Goal: Task Accomplishment & Management: Use online tool/utility

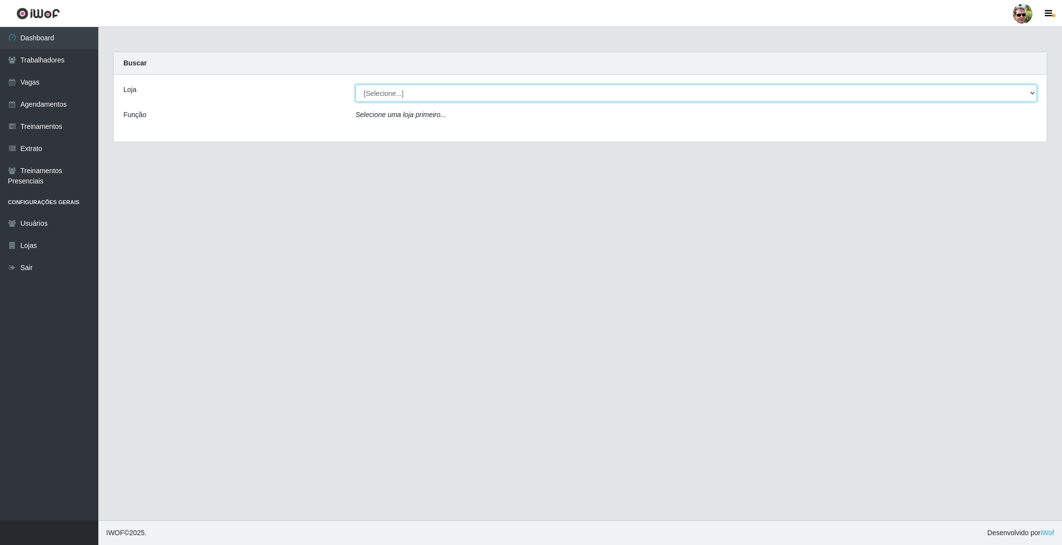
click at [426, 92] on select "[Selecione...] [PERSON_NAME] Supermercado - Gurinhém" at bounding box center [697, 93] width 682 height 17
select select "176"
click at [356, 85] on select "[Selecione...] [PERSON_NAME] Supermercado - Gurinhém" at bounding box center [697, 93] width 682 height 17
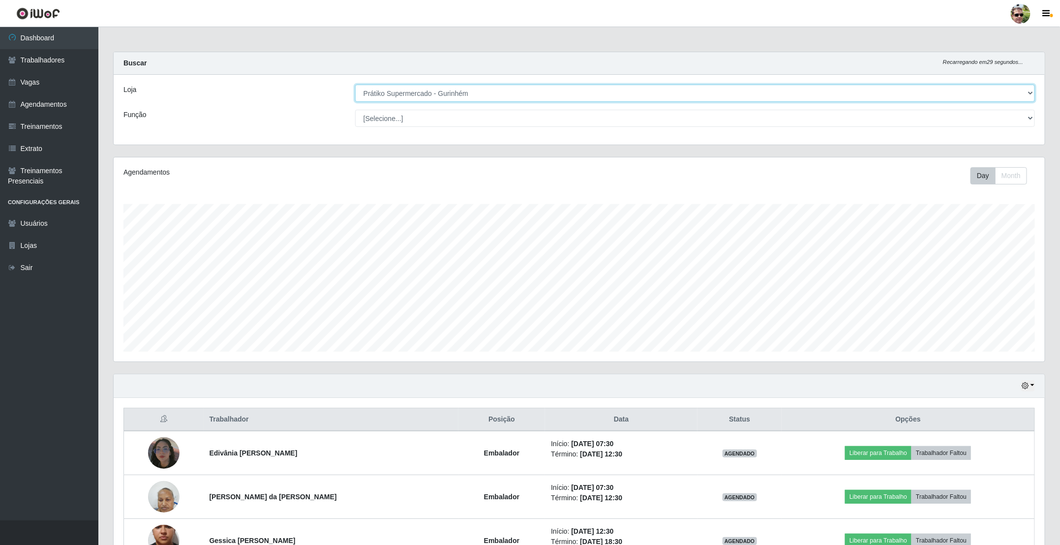
scroll to position [205, 930]
click at [867, 42] on main "Carregando... Buscar Recarregando em 28 segundos... Loja [Selecione...] Prátiko…" at bounding box center [578, 327] width 961 height 601
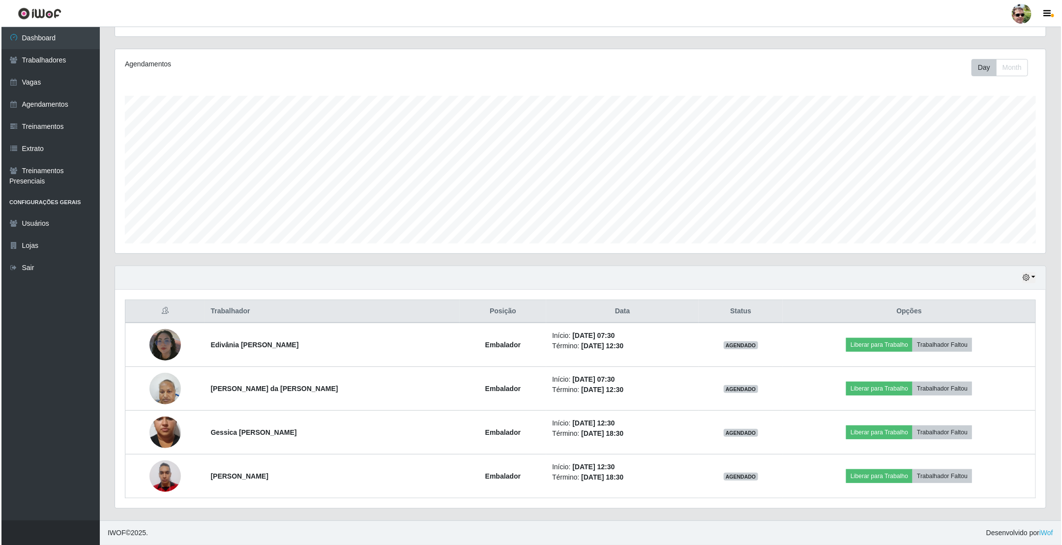
scroll to position [111, 0]
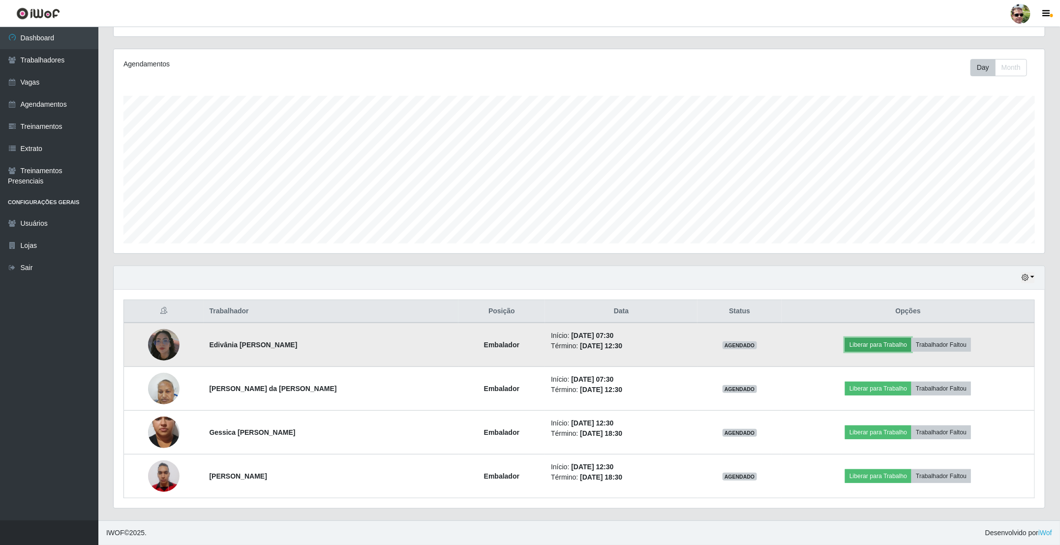
click at [879, 347] on button "Liberar para Trabalho" at bounding box center [878, 345] width 66 height 14
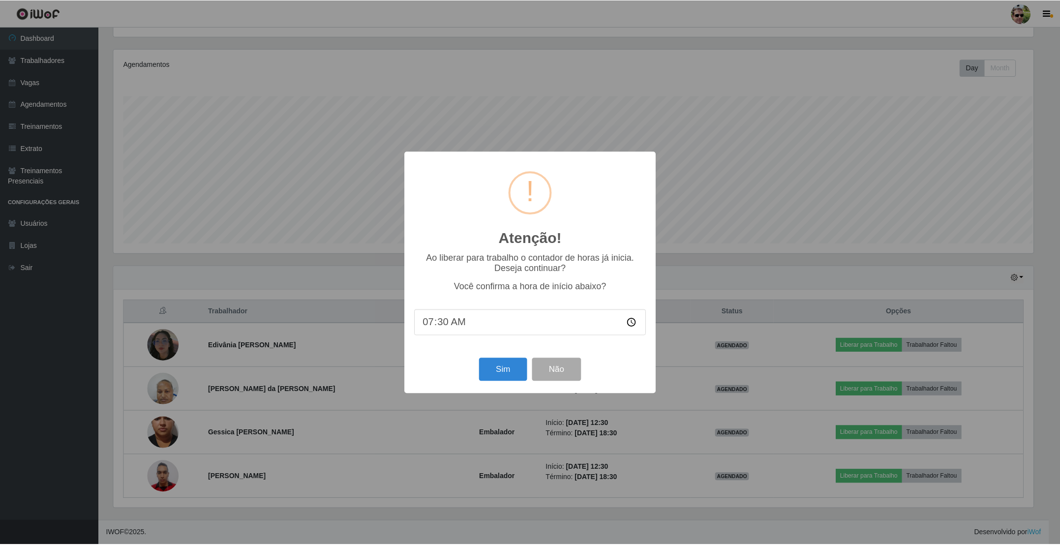
scroll to position [205, 922]
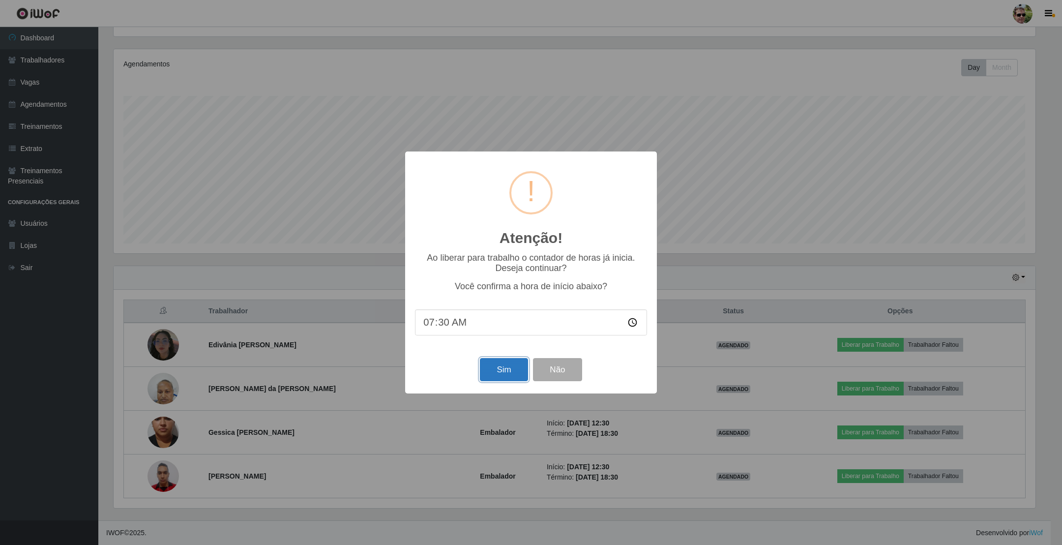
click at [502, 376] on button "Sim" at bounding box center [504, 369] width 48 height 23
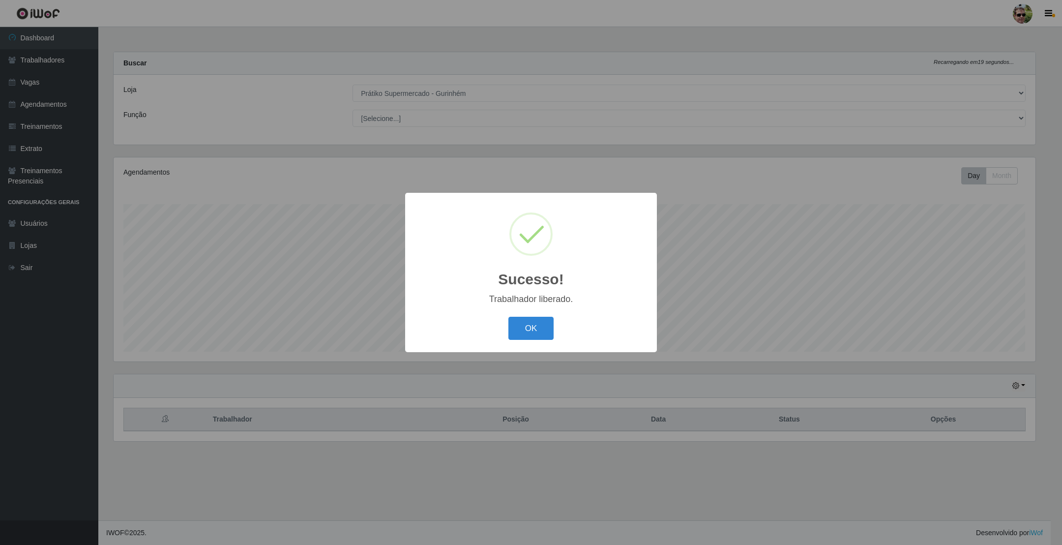
click at [508, 317] on button "OK" at bounding box center [531, 328] width 46 height 23
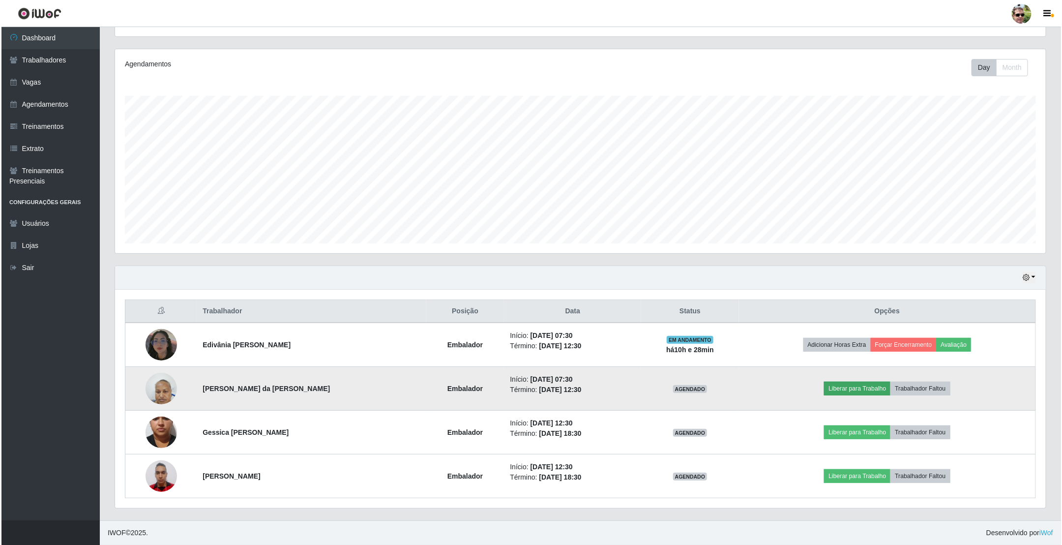
scroll to position [111, 0]
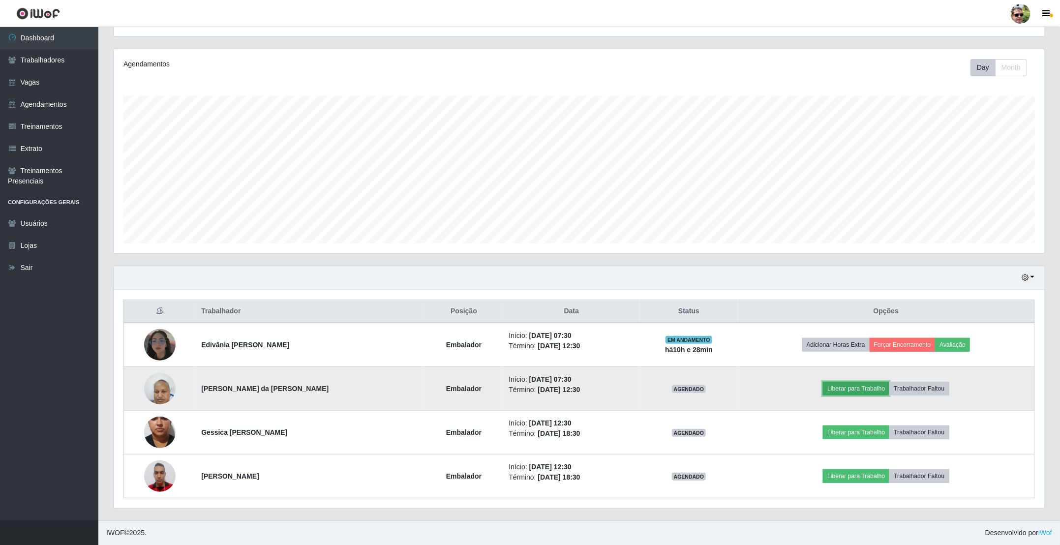
click at [862, 391] on button "Liberar para Trabalho" at bounding box center [856, 389] width 66 height 14
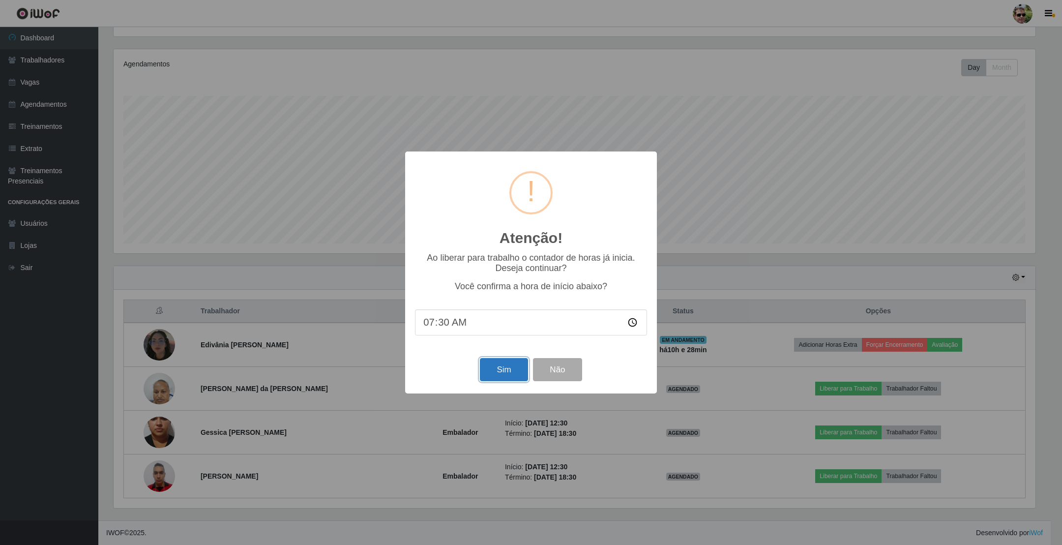
click at [504, 375] on button "Sim" at bounding box center [504, 369] width 48 height 23
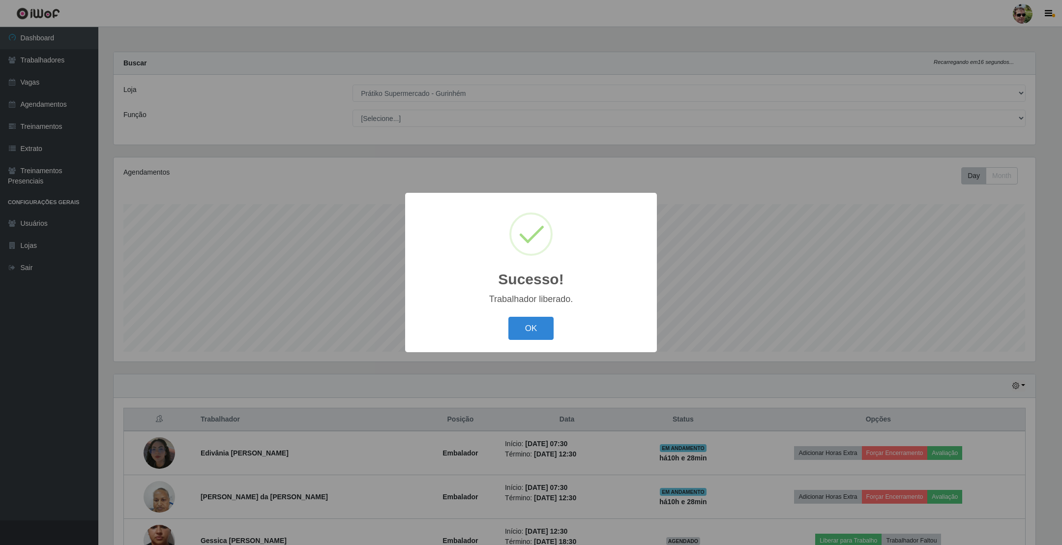
click at [508, 317] on button "OK" at bounding box center [531, 328] width 46 height 23
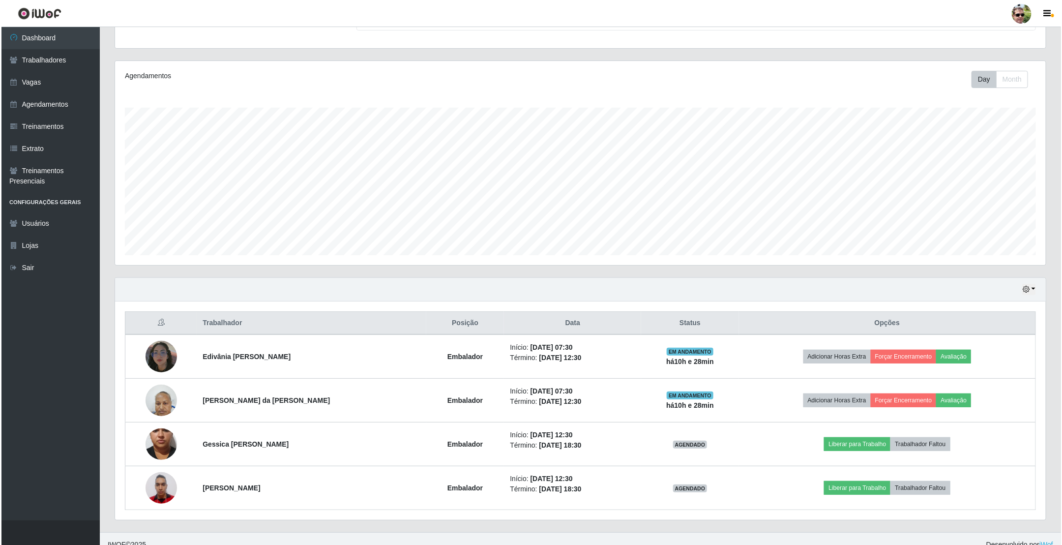
scroll to position [111, 0]
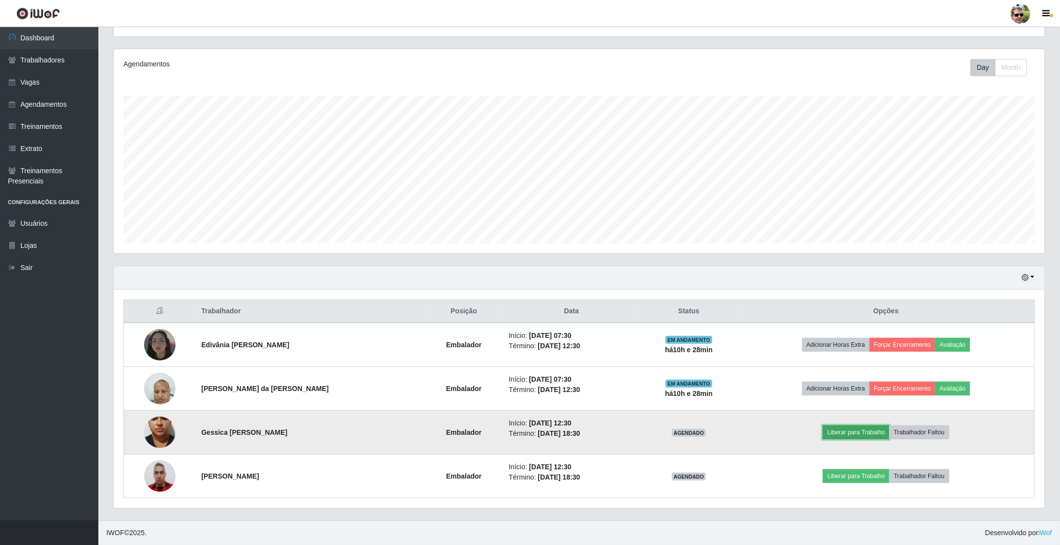
click at [853, 434] on button "Liberar para Trabalho" at bounding box center [856, 432] width 66 height 14
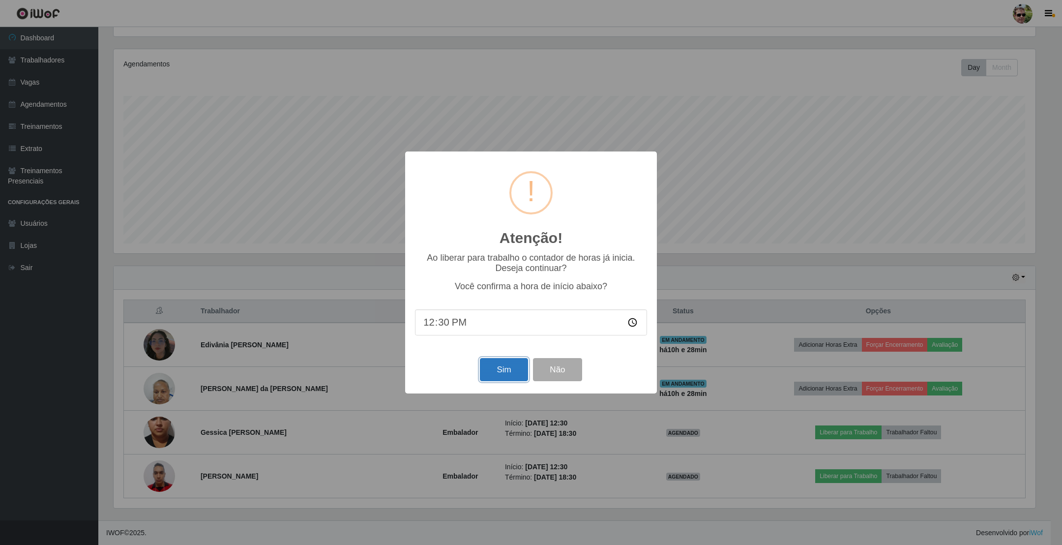
click at [496, 371] on button "Sim" at bounding box center [504, 369] width 48 height 23
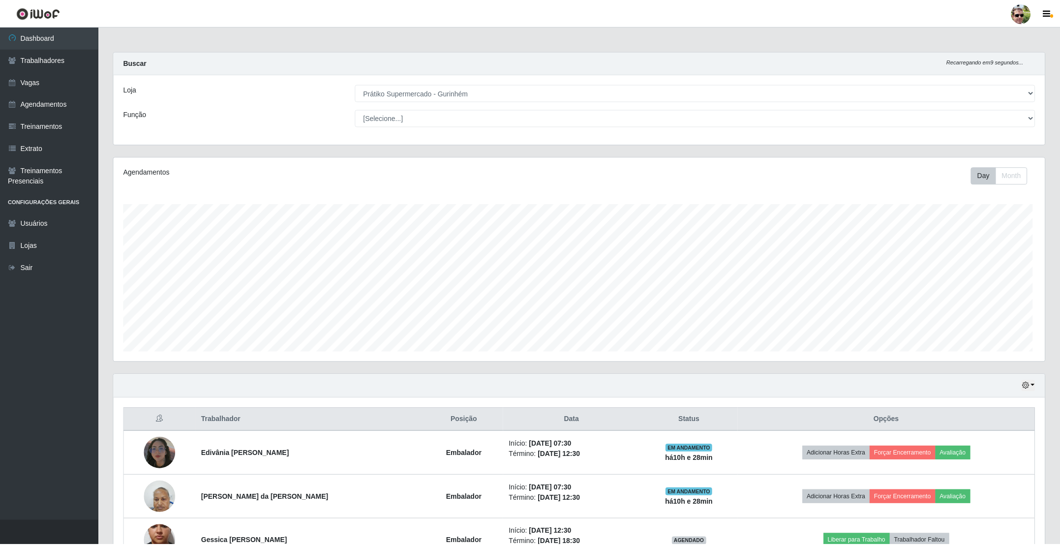
scroll to position [0, 0]
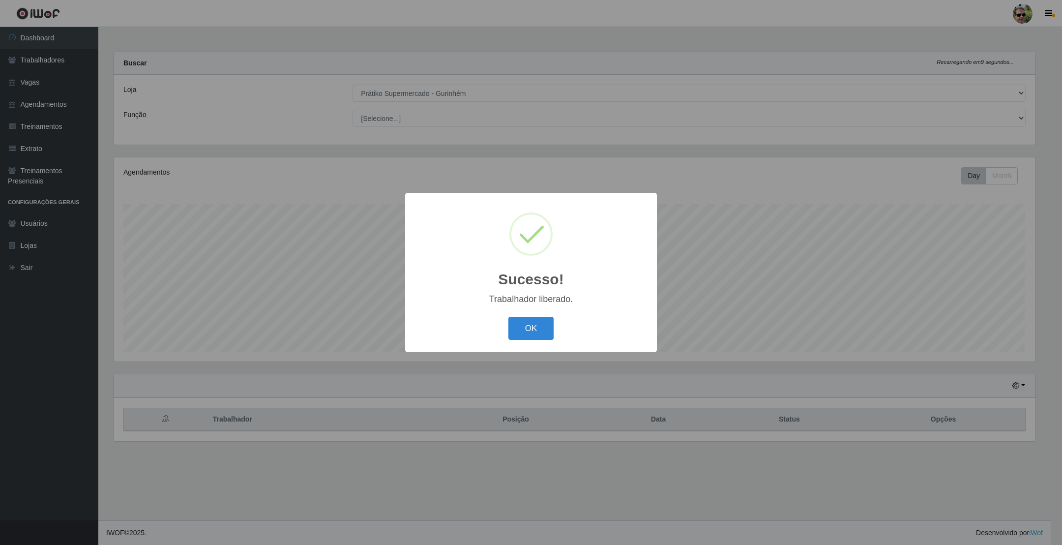
click at [508, 317] on button "OK" at bounding box center [531, 328] width 46 height 23
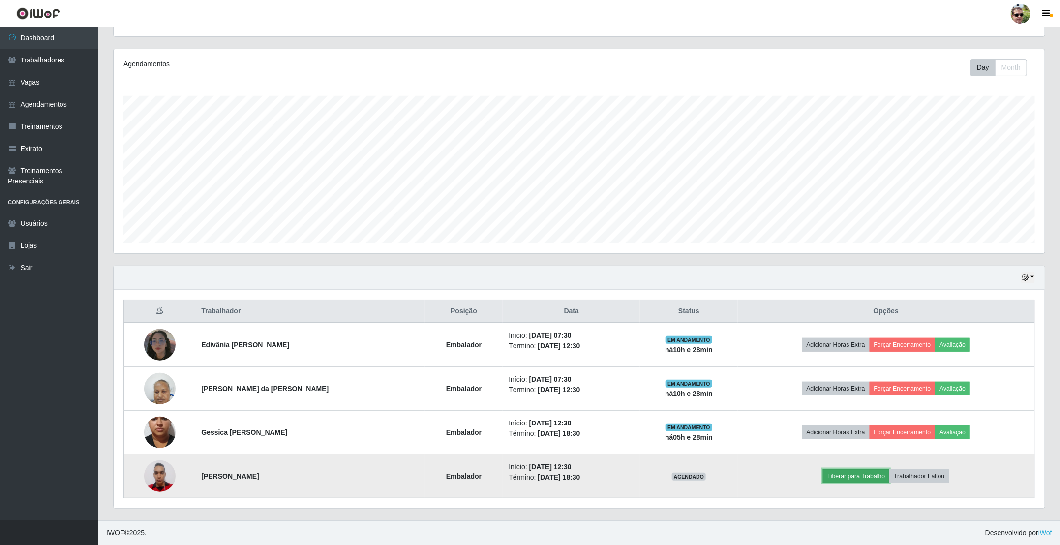
click at [850, 475] on button "Liberar para Trabalho" at bounding box center [856, 476] width 66 height 14
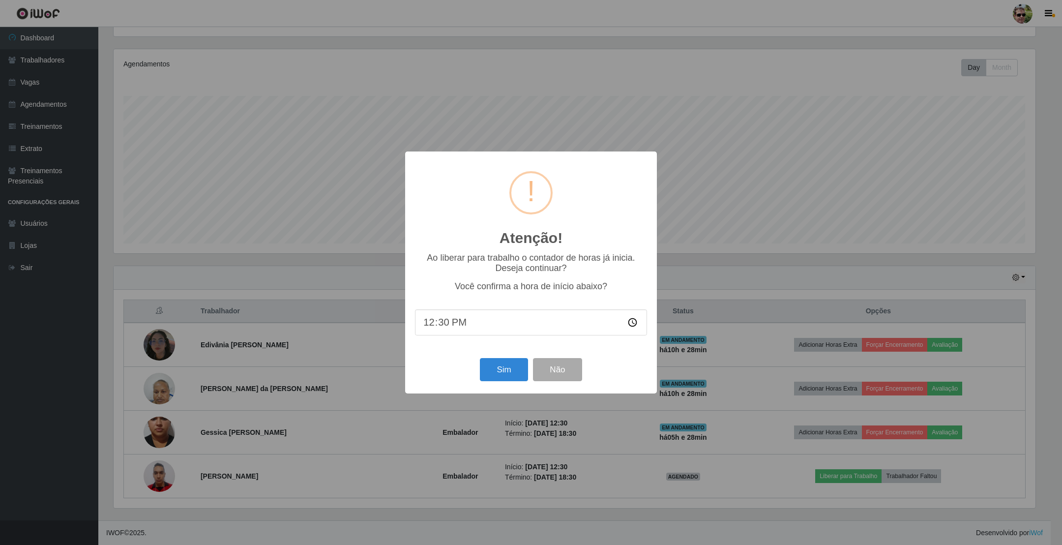
click at [491, 358] on div "Sim Não" at bounding box center [531, 370] width 232 height 28
click at [526, 372] on button "Sim" at bounding box center [504, 369] width 48 height 23
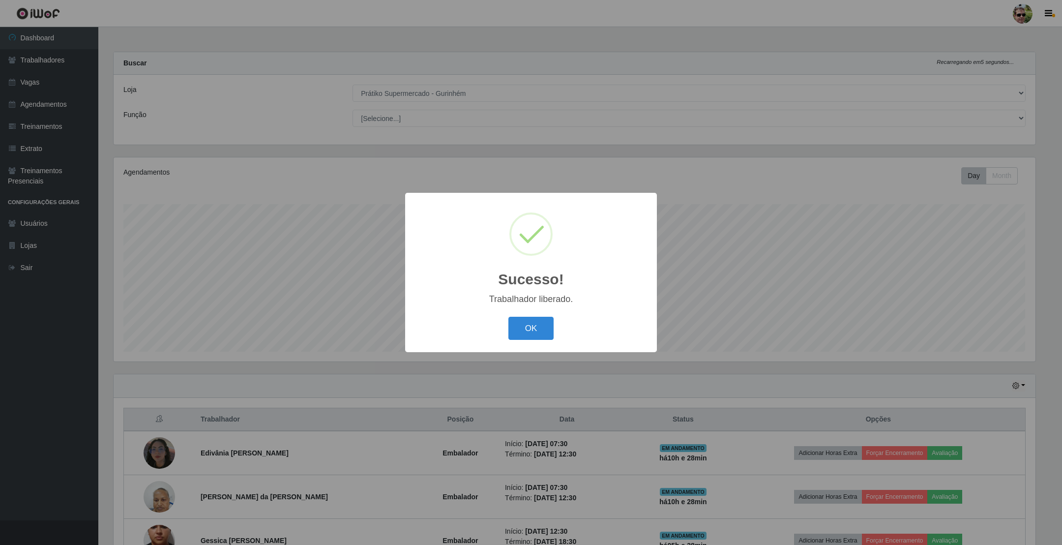
click at [508, 317] on button "OK" at bounding box center [531, 328] width 46 height 23
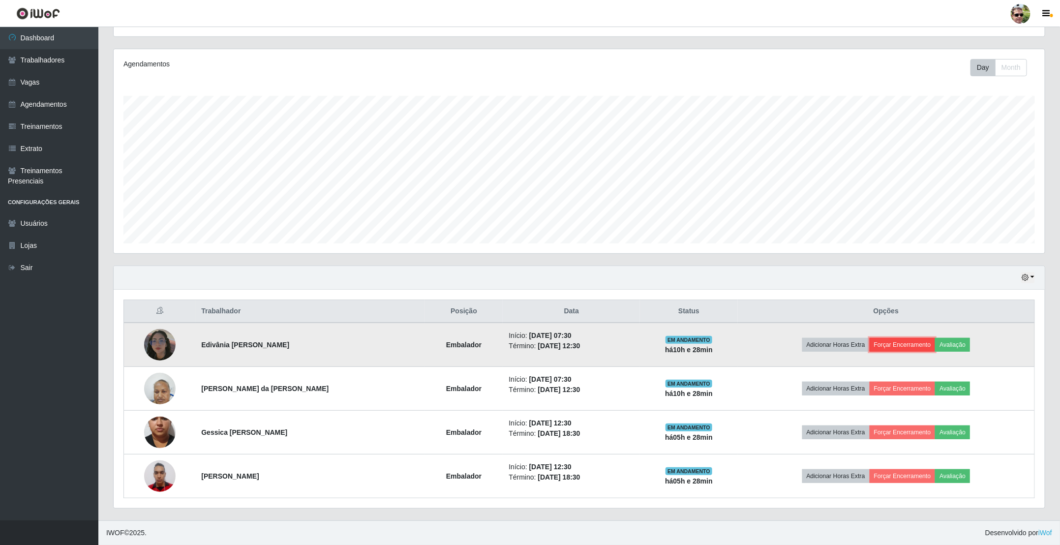
click at [902, 346] on button "Forçar Encerramento" at bounding box center [902, 345] width 66 height 14
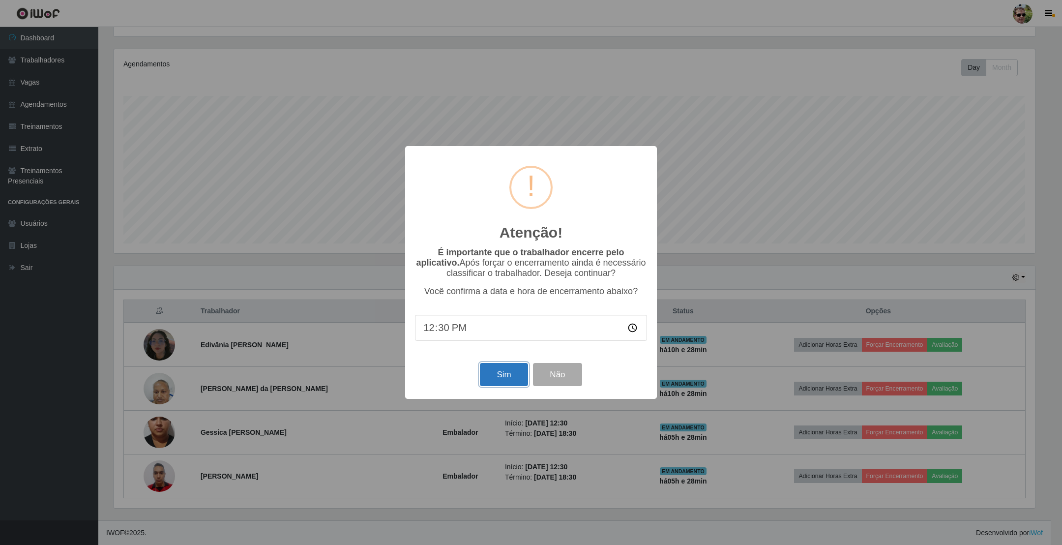
click at [504, 377] on button "Sim" at bounding box center [504, 374] width 48 height 23
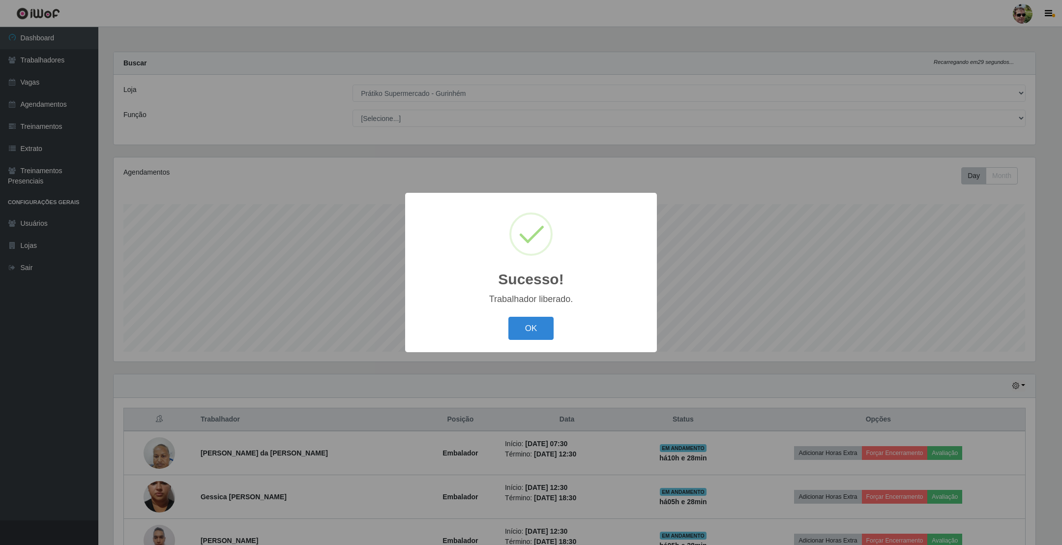
click at [508, 317] on button "OK" at bounding box center [531, 328] width 46 height 23
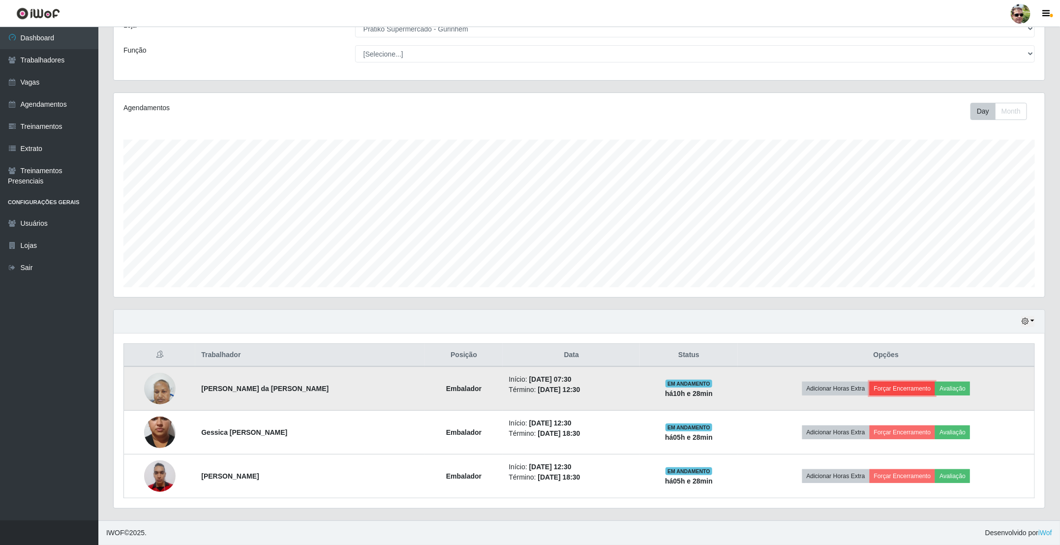
click at [903, 390] on button "Forçar Encerramento" at bounding box center [902, 389] width 66 height 14
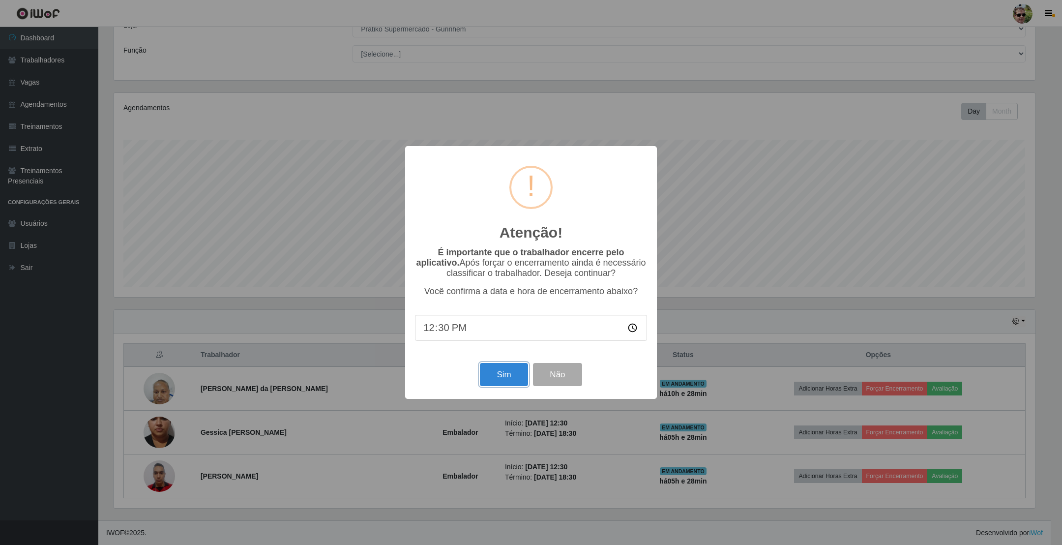
click at [485, 382] on button "Sim" at bounding box center [504, 374] width 48 height 23
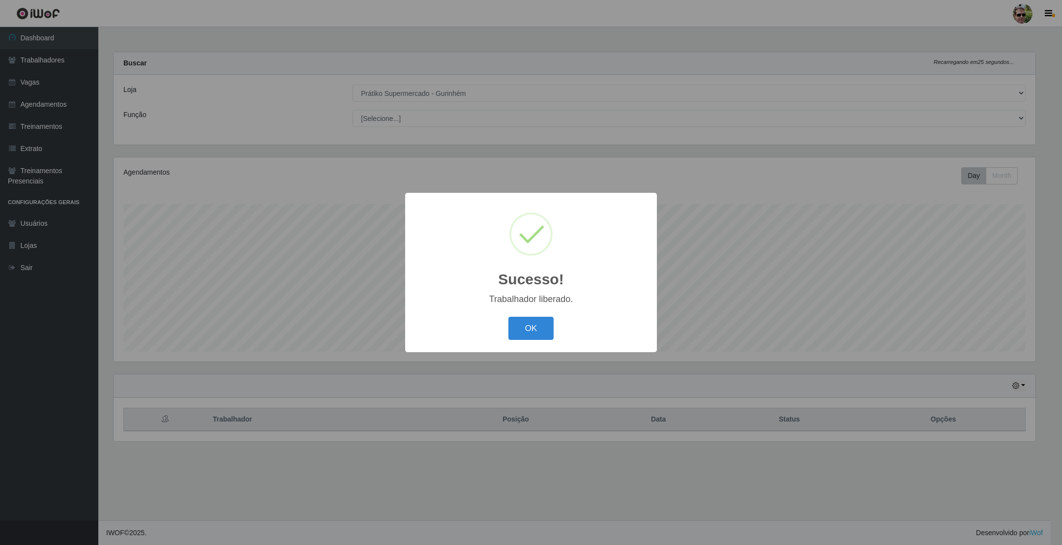
click at [508, 317] on button "OK" at bounding box center [531, 328] width 46 height 23
